Goal: Task Accomplishment & Management: Manage account settings

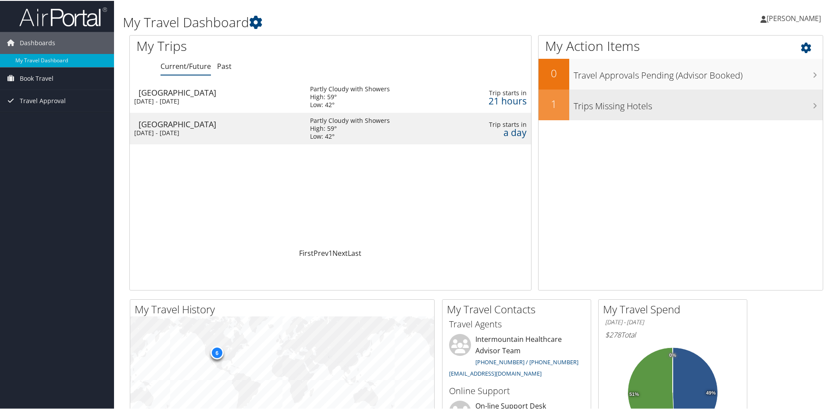
click at [595, 102] on h3 "Trips Missing Hotels" at bounding box center [698, 103] width 249 height 17
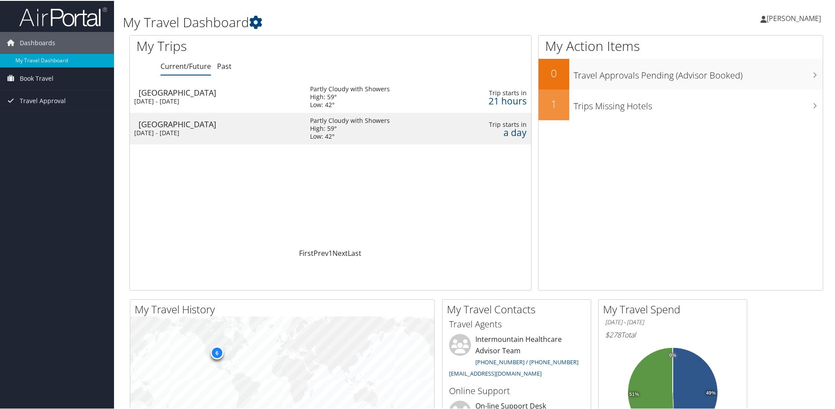
click at [243, 125] on div "[GEOGRAPHIC_DATA]" at bounding box center [220, 123] width 163 height 8
click at [310, 98] on div "High: 59°" at bounding box center [350, 96] width 80 height 8
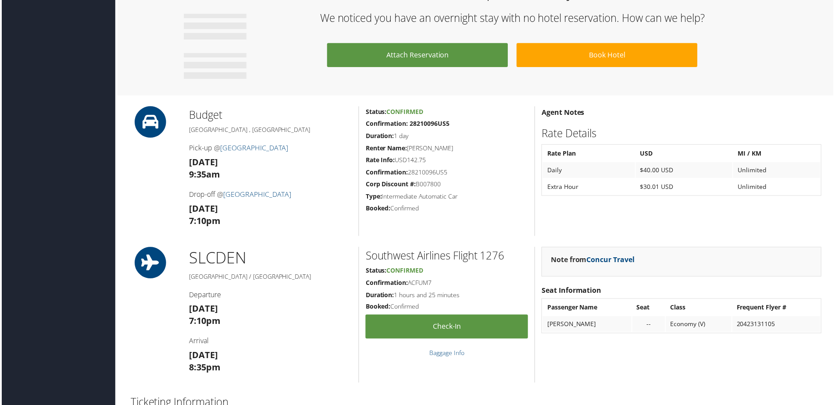
scroll to position [439, 0]
